Goal: Information Seeking & Learning: Learn about a topic

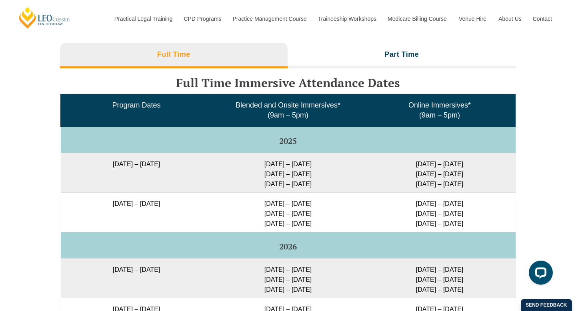
scroll to position [1271, 0]
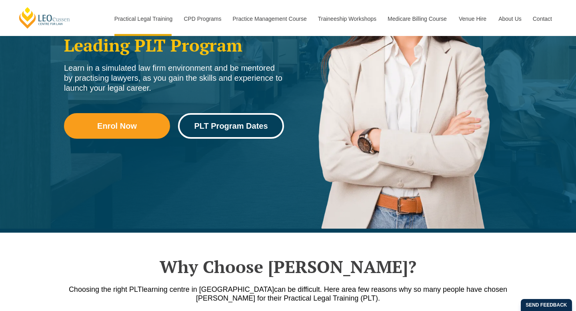
click at [215, 123] on span "PLT Program Dates" at bounding box center [231, 126] width 74 height 8
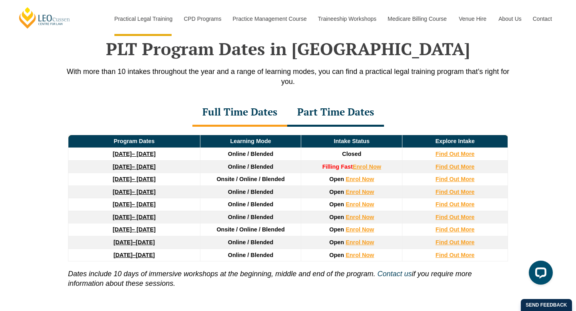
scroll to position [1043, 0]
